Goal: Task Accomplishment & Management: Complete application form

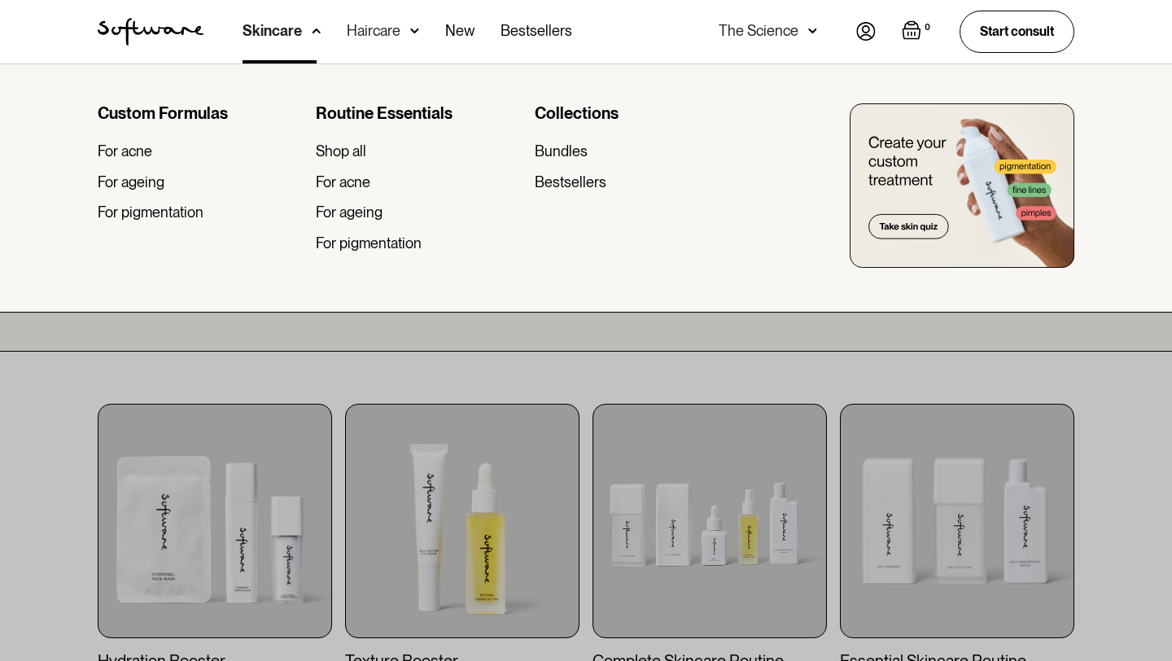
scroll to position [142, 0]
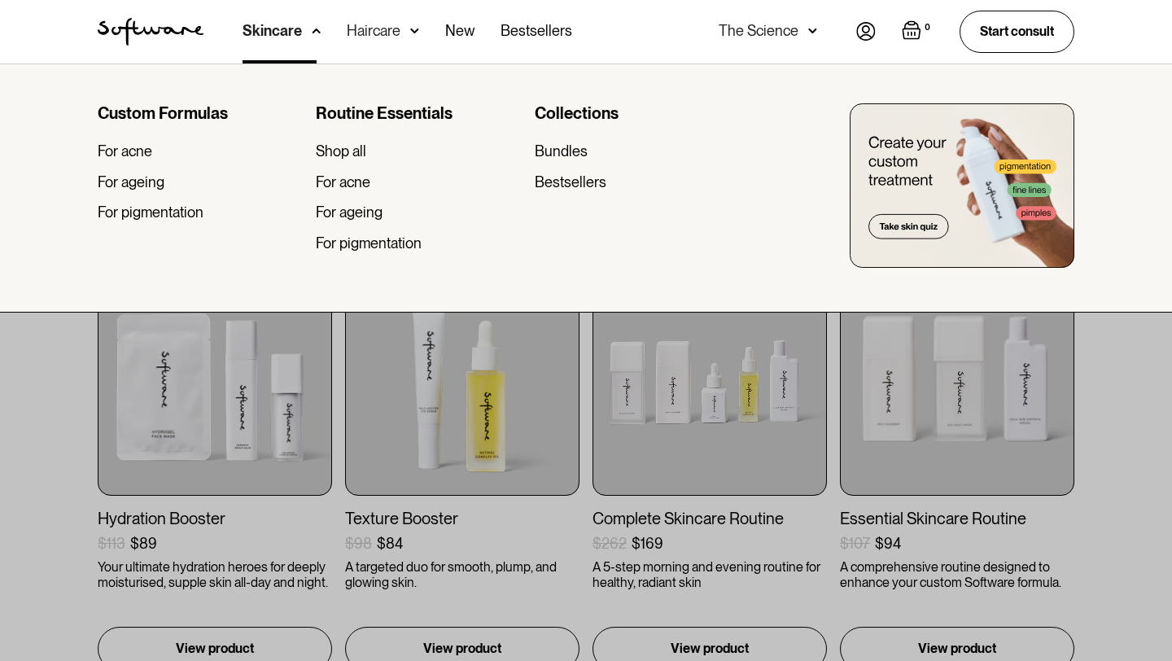
click at [875, 41] on div "0 Your Cart ( 0 items) Free shipping on all orders above $49! You might also be…" at bounding box center [965, 32] width 218 height 42
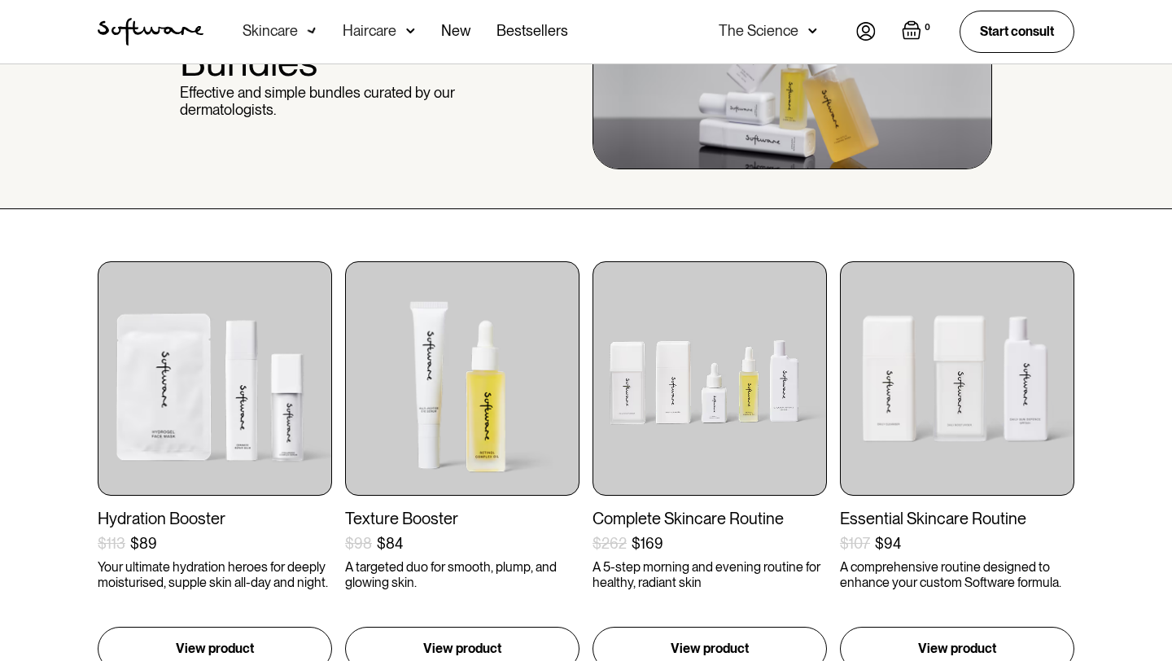
click at [863, 37] on img at bounding box center [866, 31] width 20 height 19
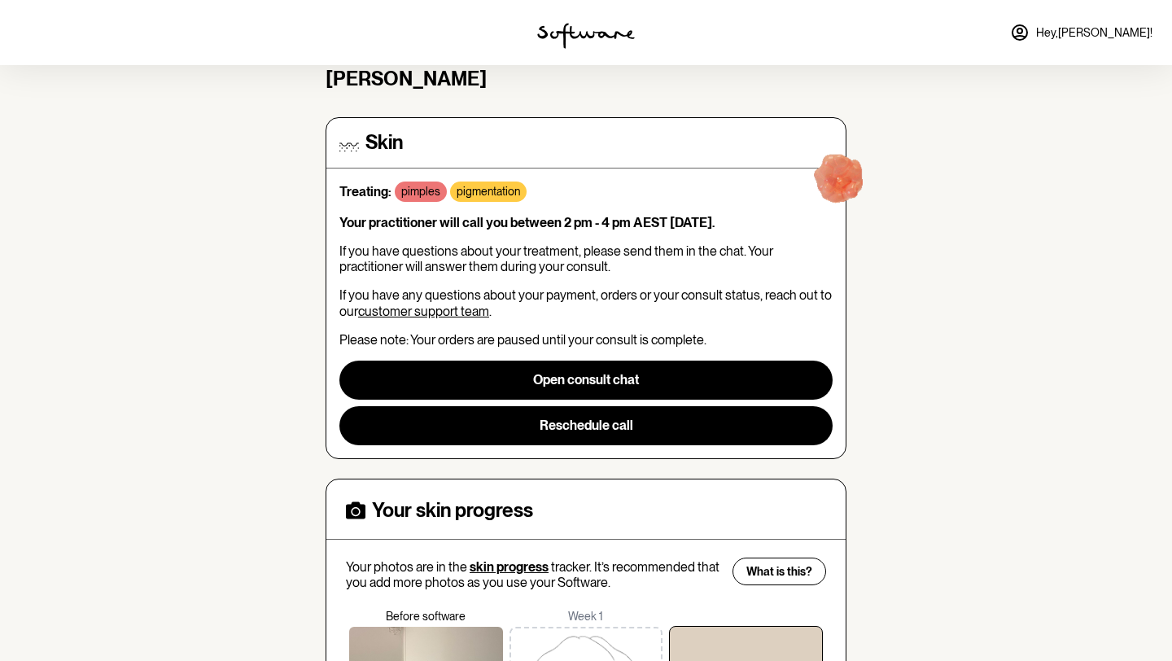
scroll to position [367, 0]
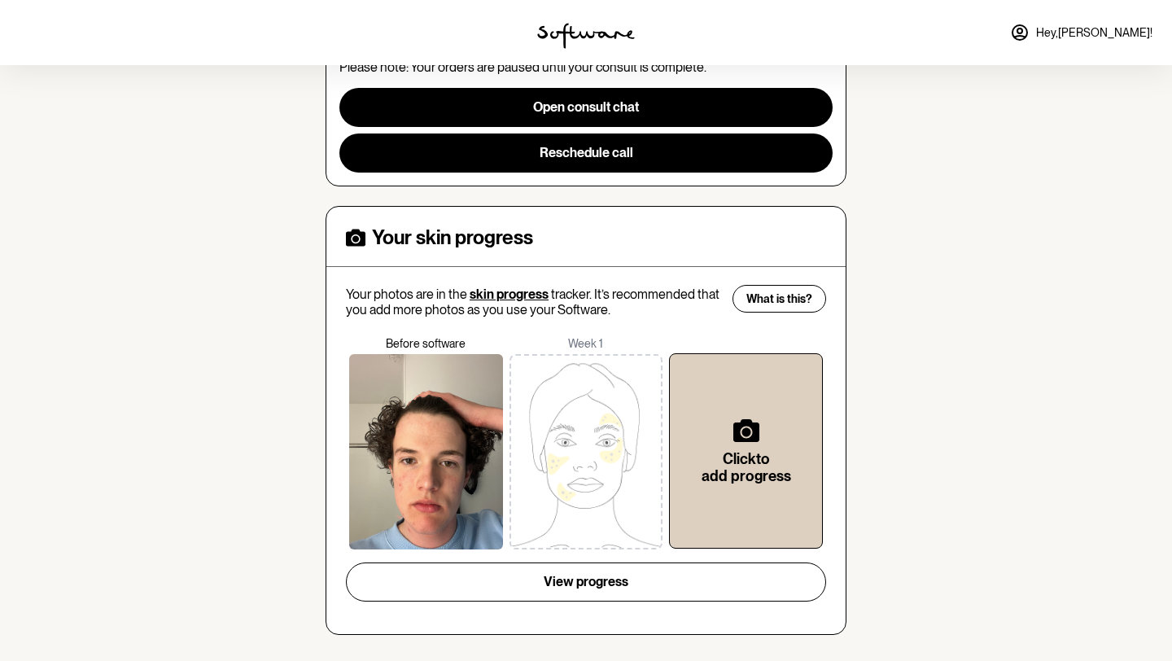
click at [778, 348] on div "Click to add progress" at bounding box center [746, 443] width 160 height 212
click at [768, 300] on span "What is this?" at bounding box center [780, 299] width 66 height 14
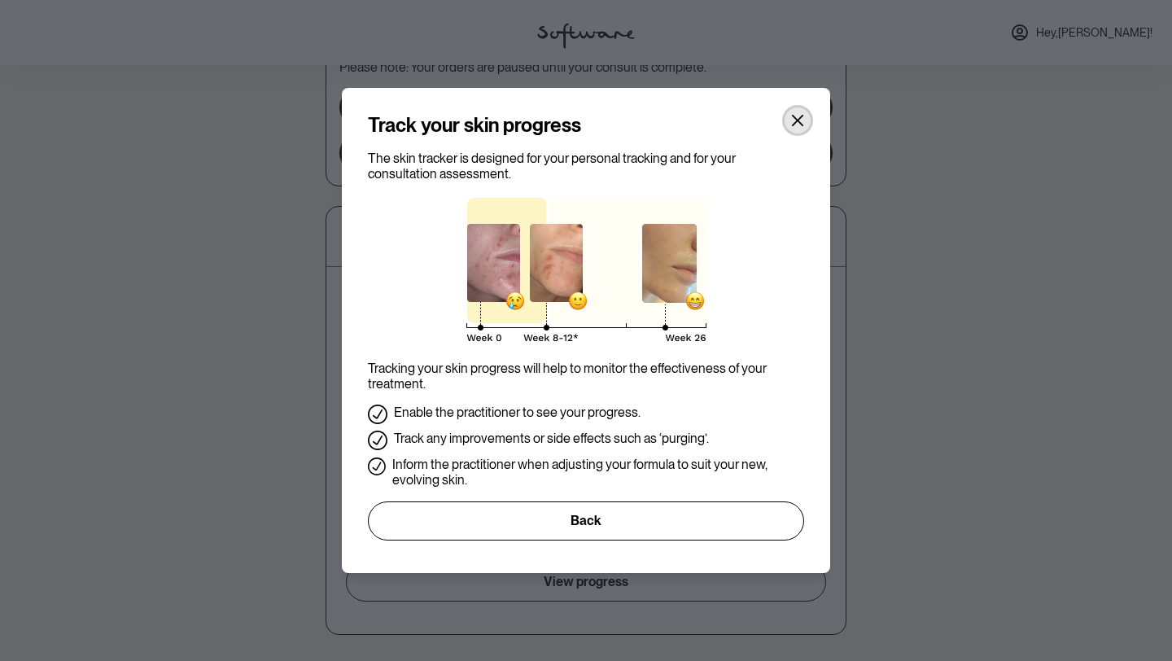
click at [798, 124] on icon "Close" at bounding box center [797, 120] width 13 height 13
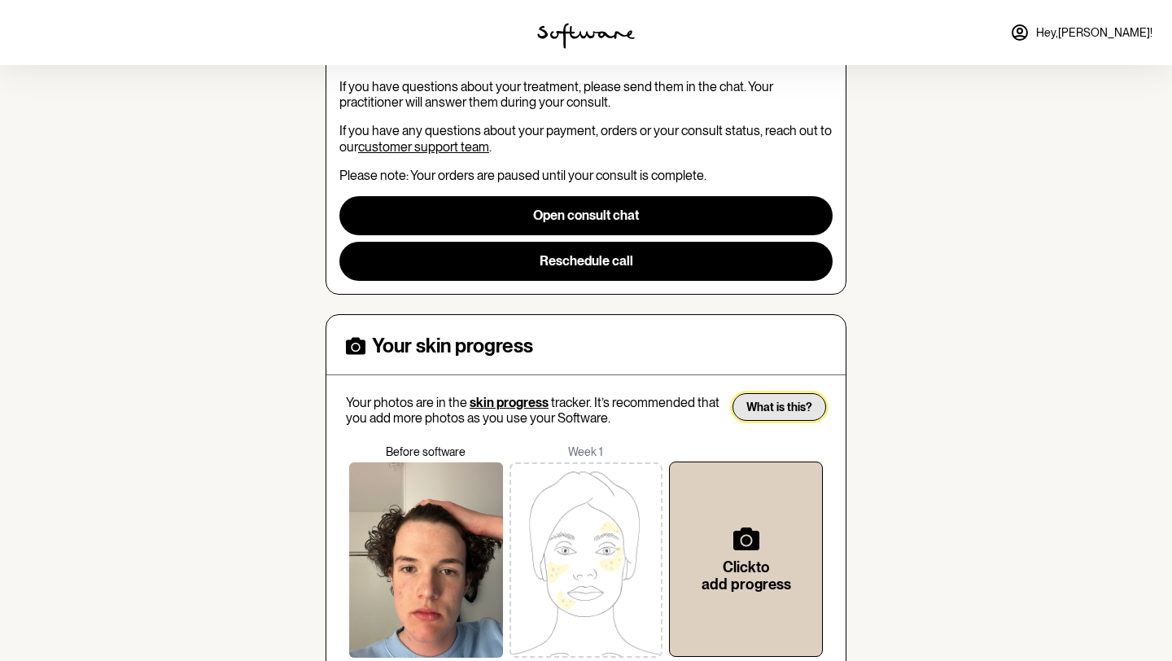
scroll to position [0, 0]
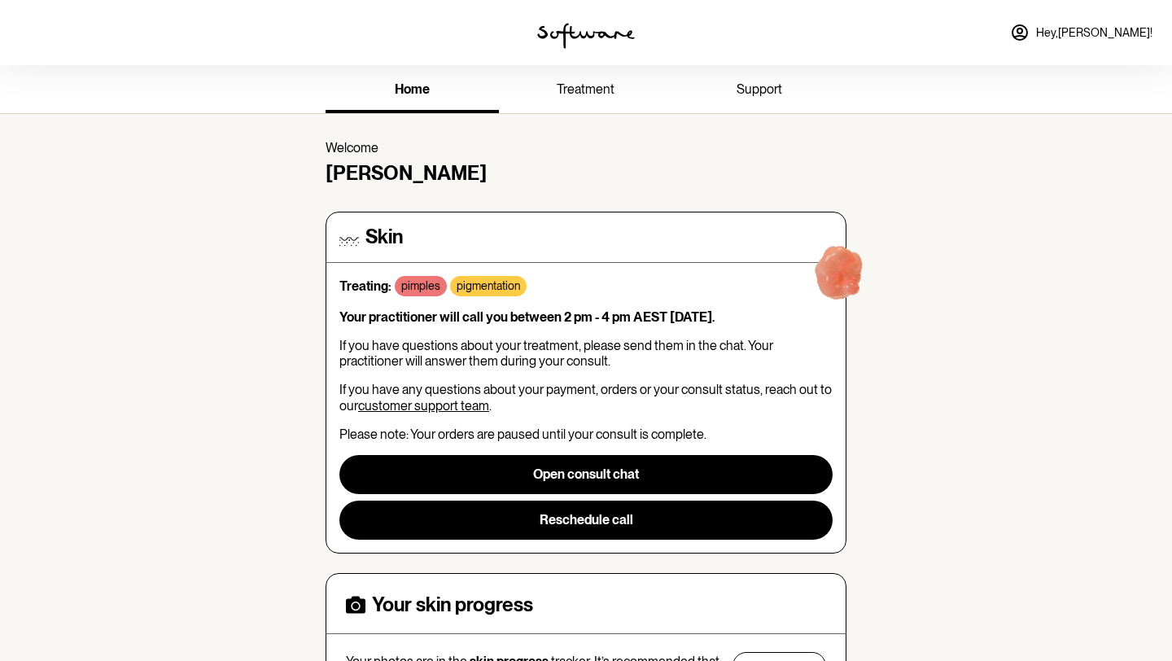
click at [609, 93] on span "treatment" at bounding box center [586, 88] width 58 height 15
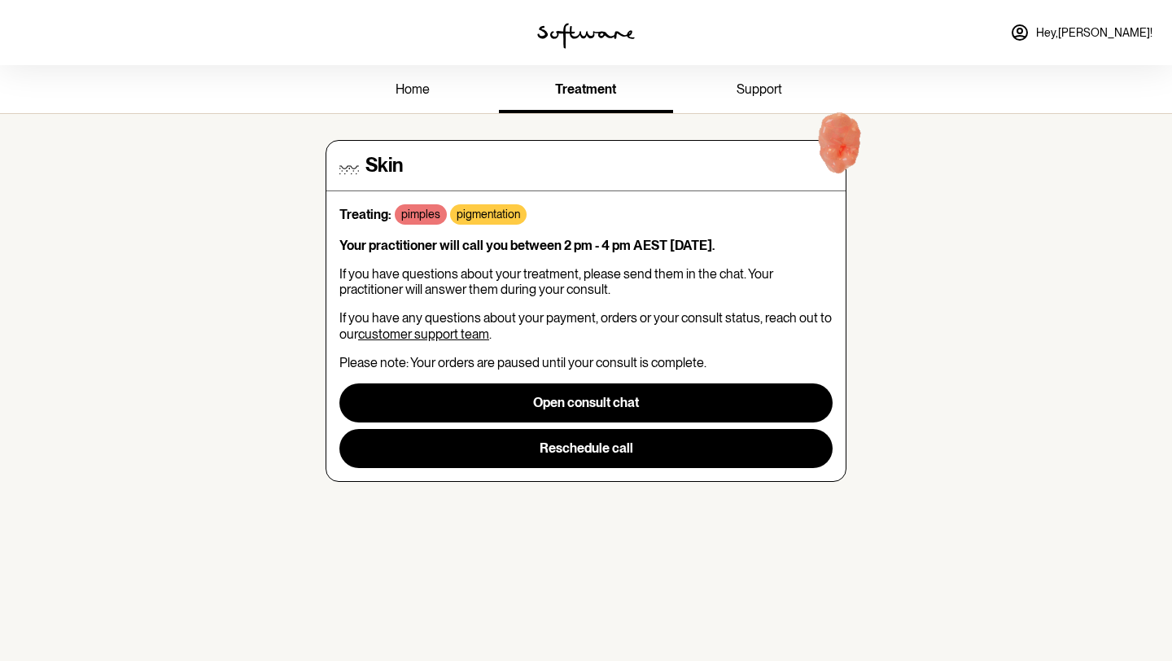
click at [720, 86] on link "support" at bounding box center [759, 90] width 173 height 45
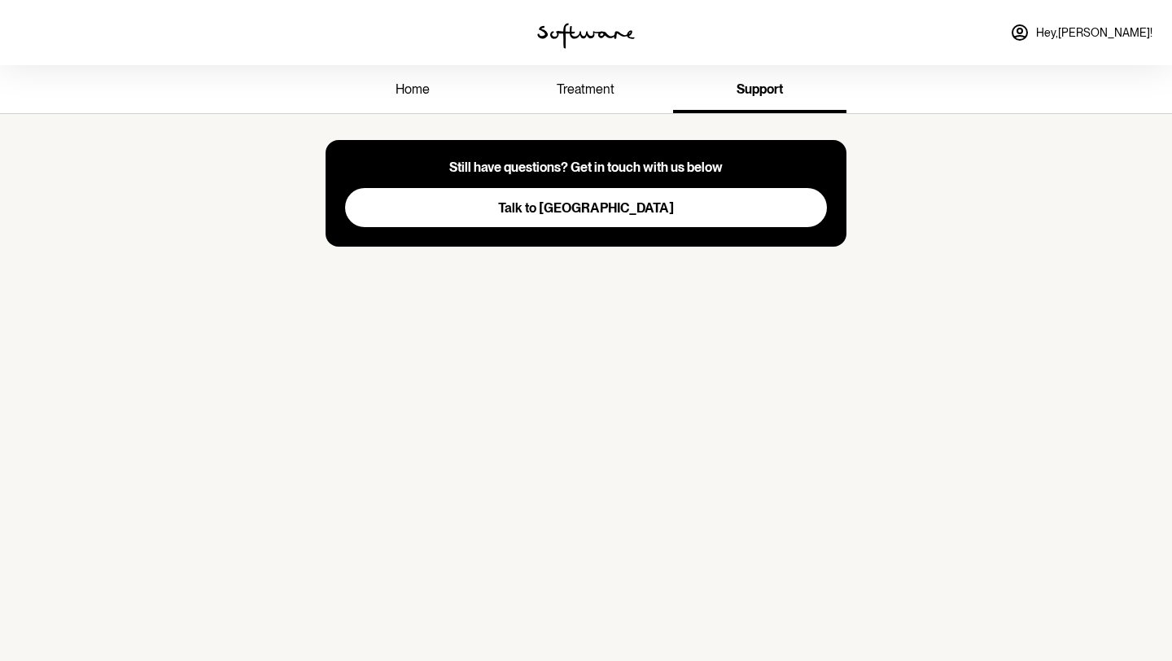
click at [435, 120] on section "Still have questions? Get in touch with us below Talk to us" at bounding box center [586, 206] width 547 height 185
click at [432, 97] on link "home" at bounding box center [412, 90] width 173 height 45
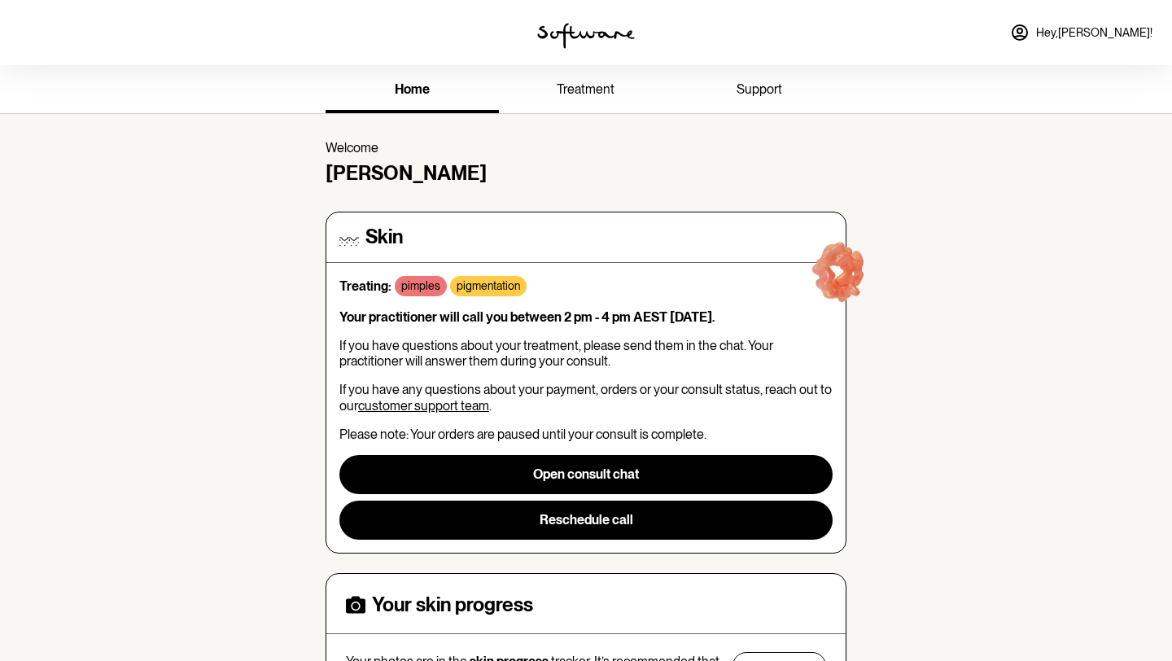
click at [826, 279] on img at bounding box center [840, 277] width 104 height 104
click at [469, 279] on p "pigmentation" at bounding box center [488, 286] width 63 height 14
click at [626, 109] on link "treatment" at bounding box center [585, 90] width 173 height 45
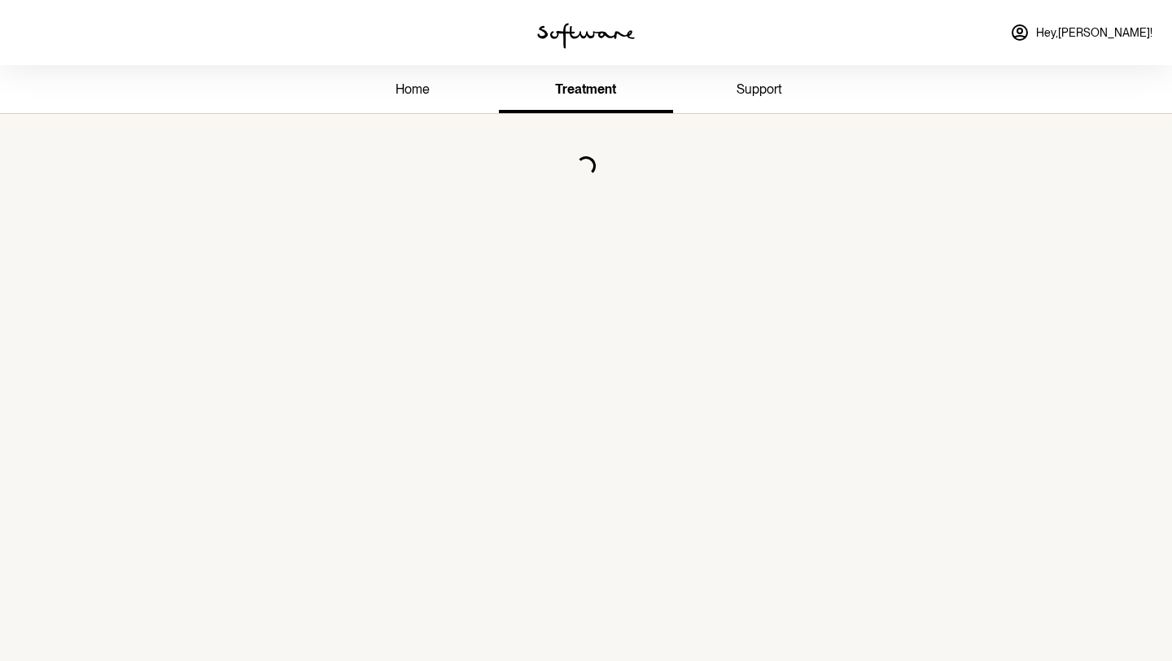
click at [432, 85] on link "home" at bounding box center [412, 90] width 173 height 45
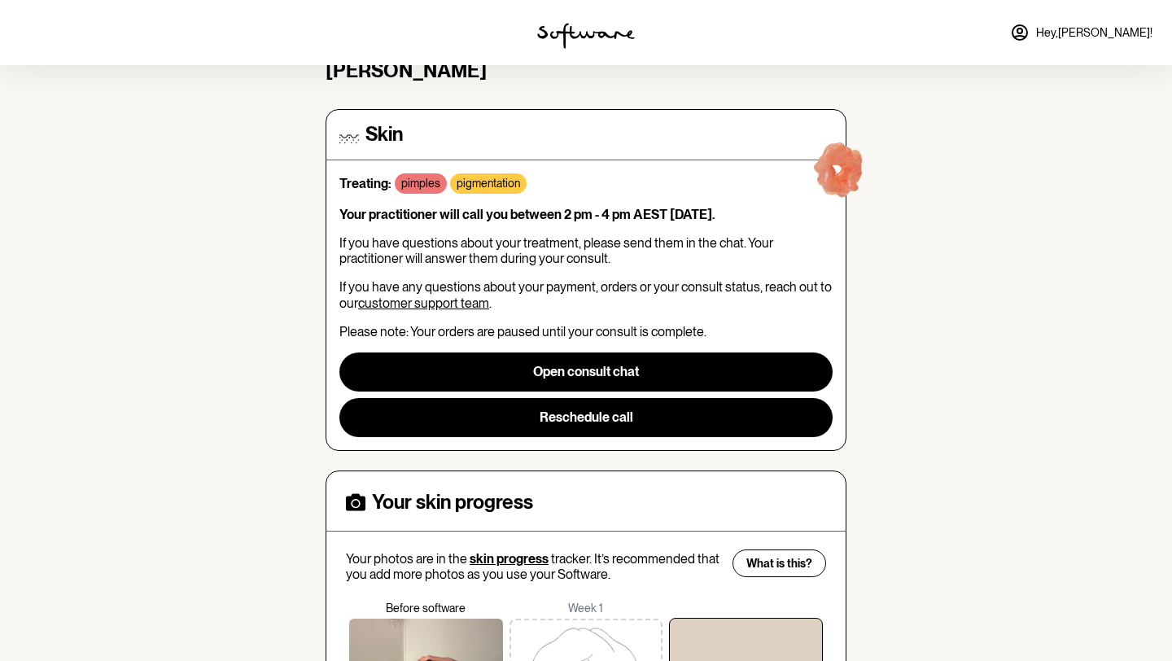
scroll to position [125, 0]
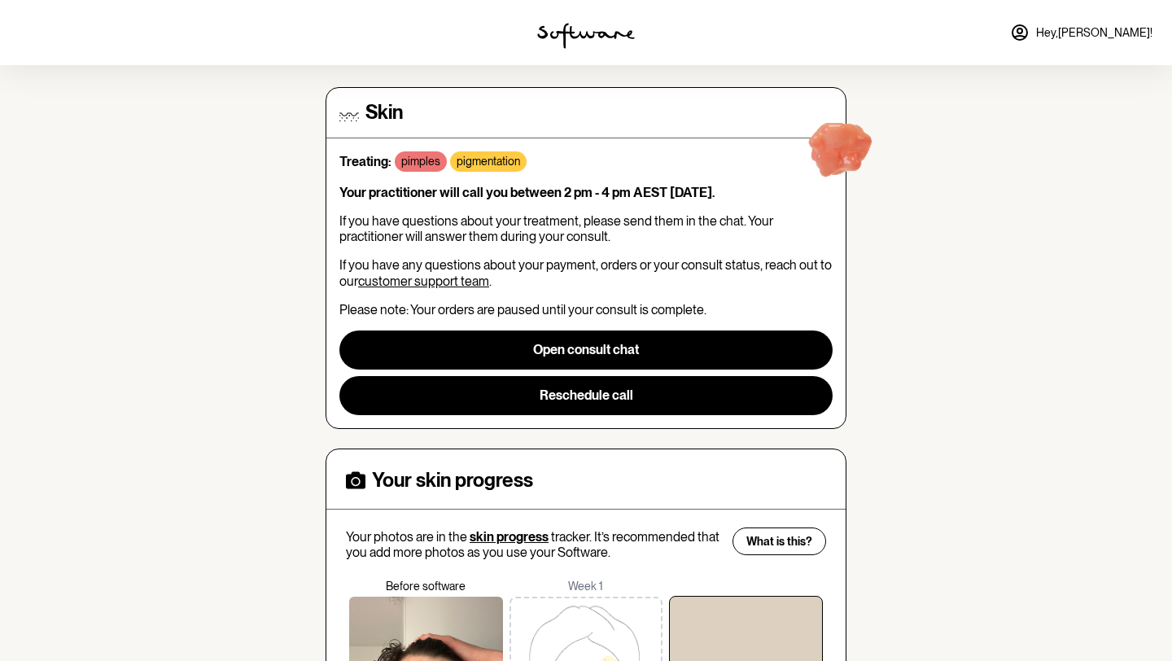
click at [392, 282] on link "customer support team" at bounding box center [423, 281] width 131 height 15
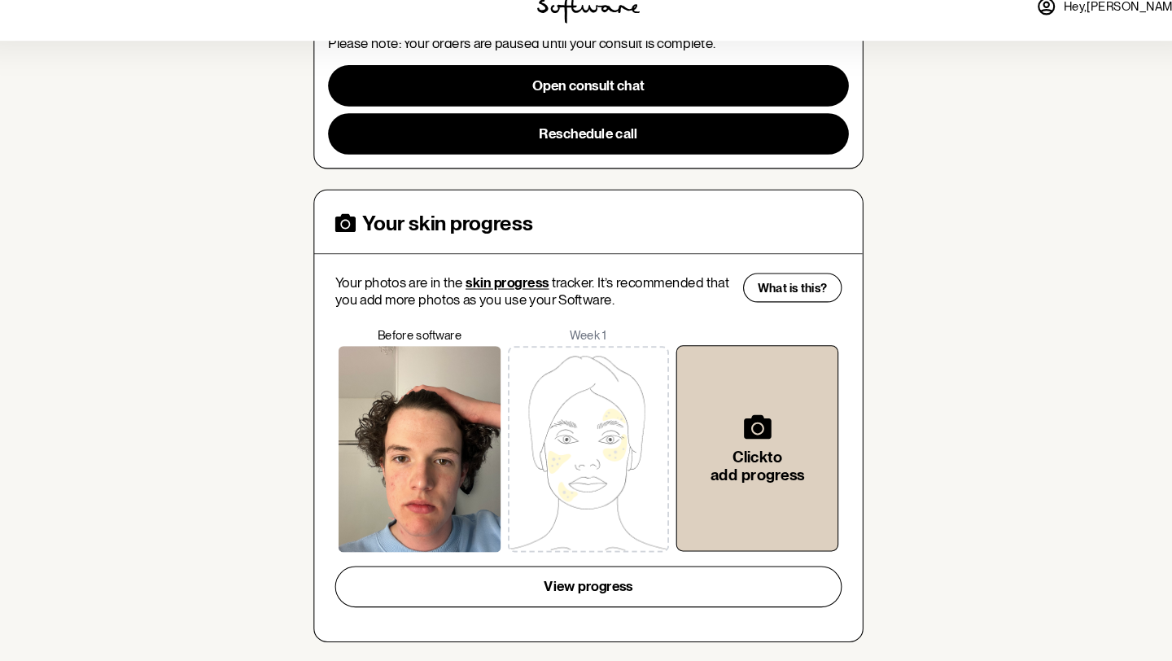
click at [575, 462] on img at bounding box center [587, 451] width 154 height 195
